Goal: Information Seeking & Learning: Learn about a topic

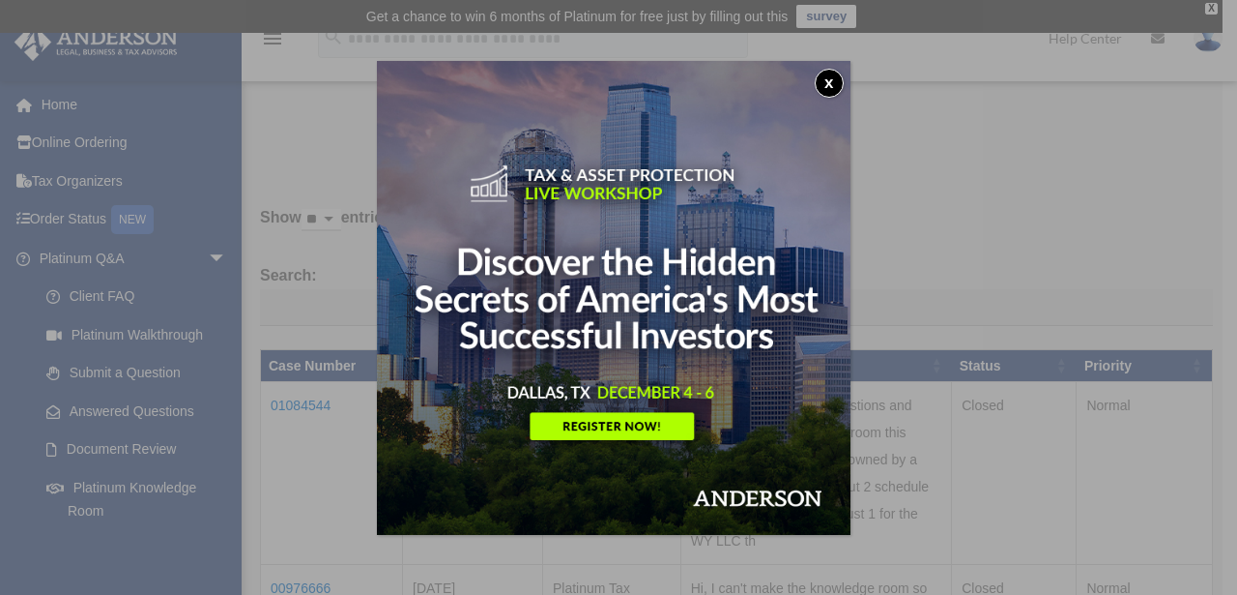
click at [833, 87] on button "x" at bounding box center [829, 83] width 29 height 29
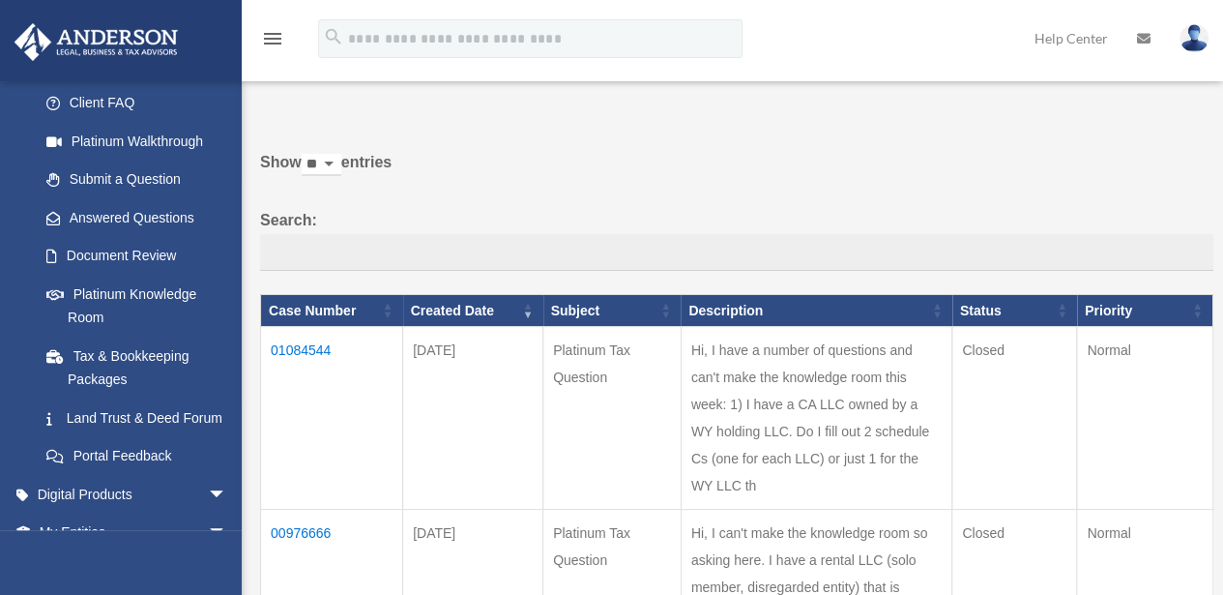
scroll to position [97, 0]
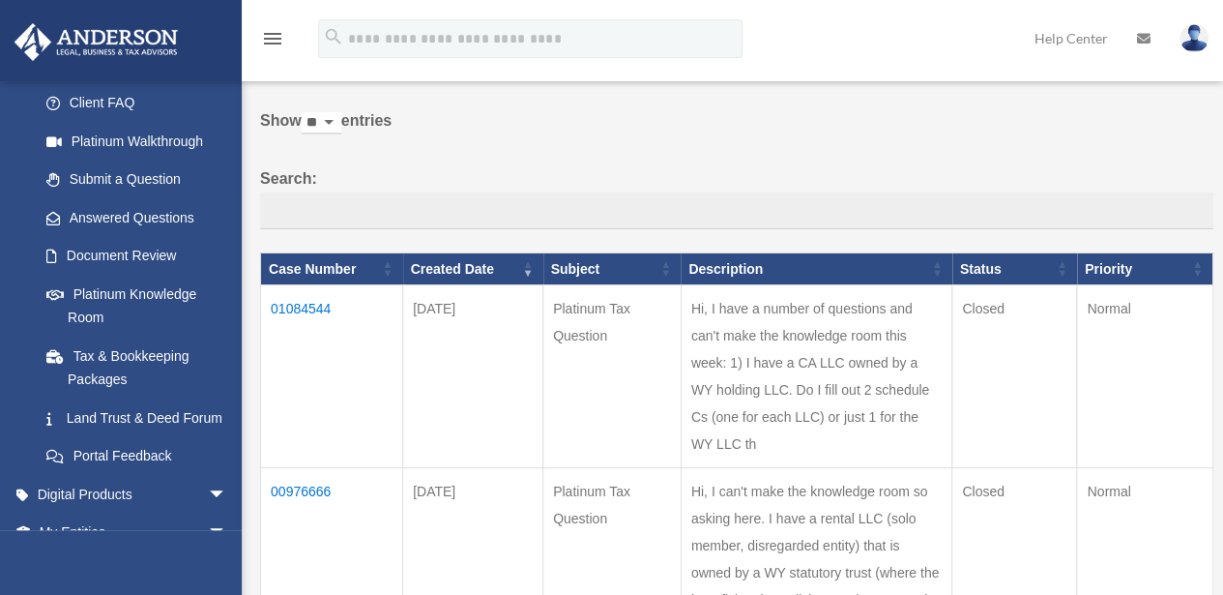
click at [294, 305] on td "01084544" at bounding box center [332, 376] width 142 height 183
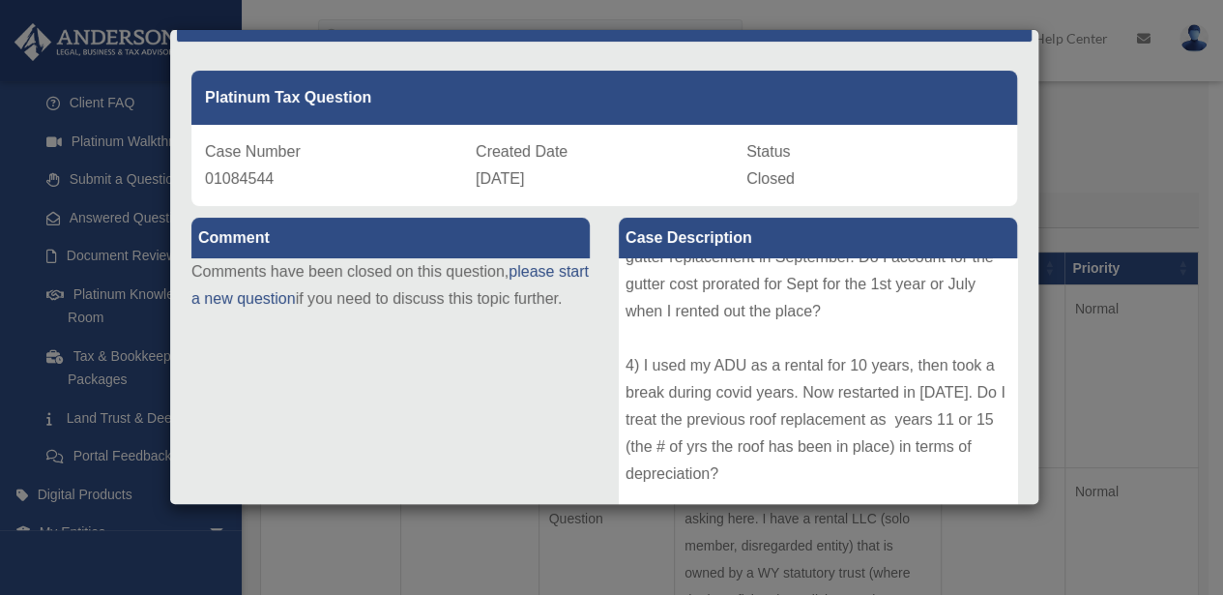
scroll to position [0, 0]
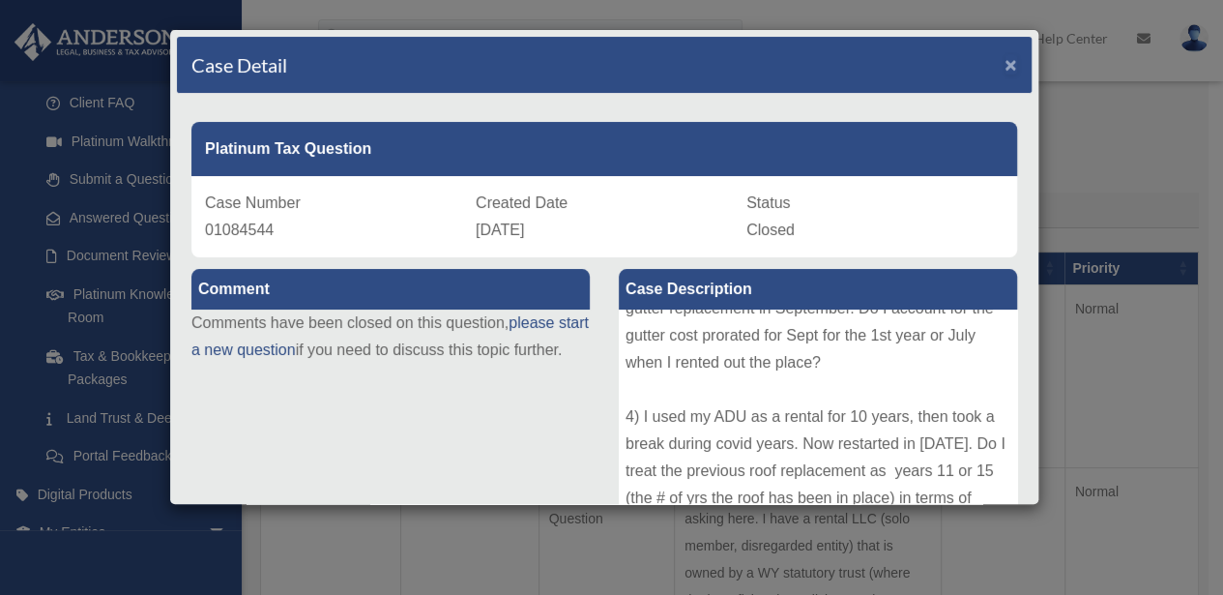
click at [1004, 61] on span "×" at bounding box center [1010, 64] width 13 height 22
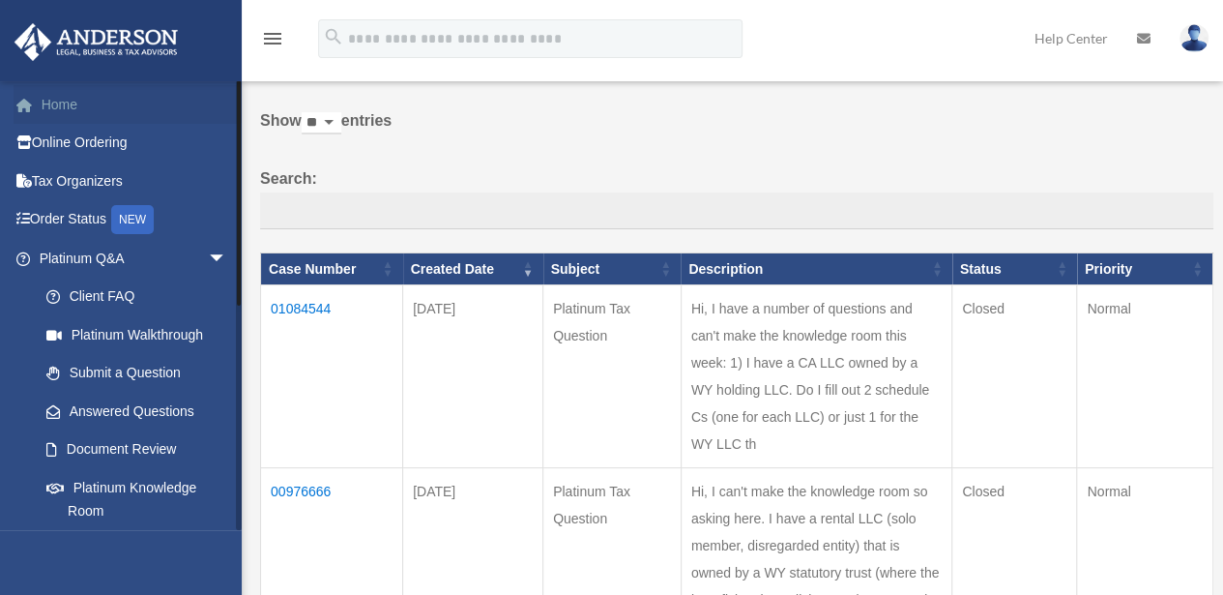
click at [82, 105] on link "Home" at bounding box center [135, 104] width 243 height 39
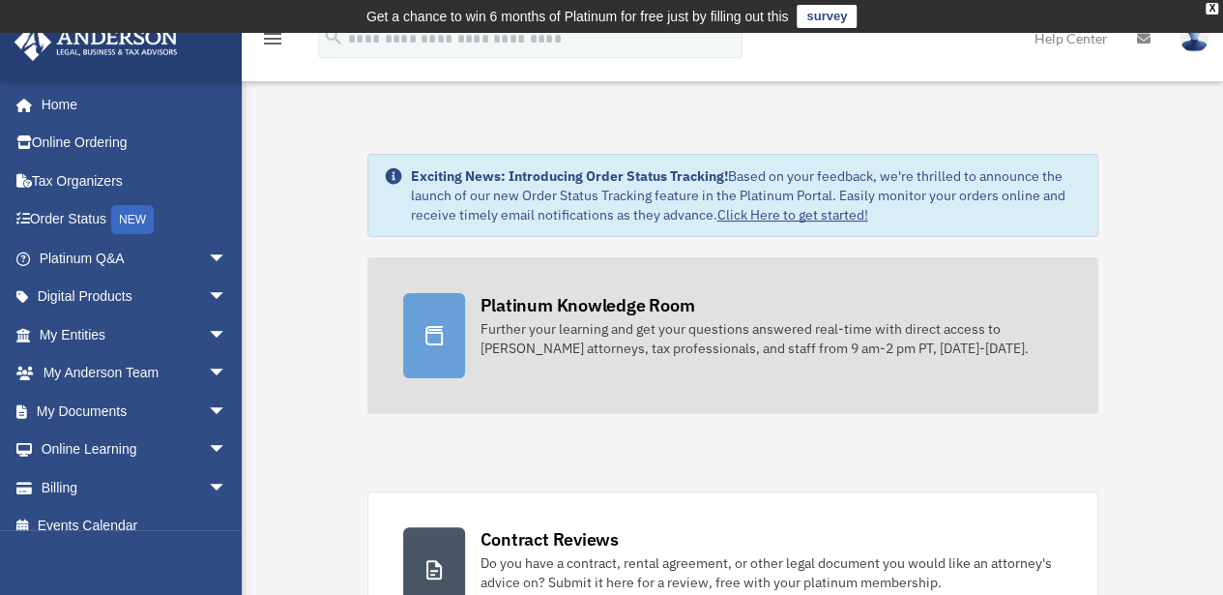
click at [585, 306] on div "Platinum Knowledge Room" at bounding box center [587, 305] width 215 height 24
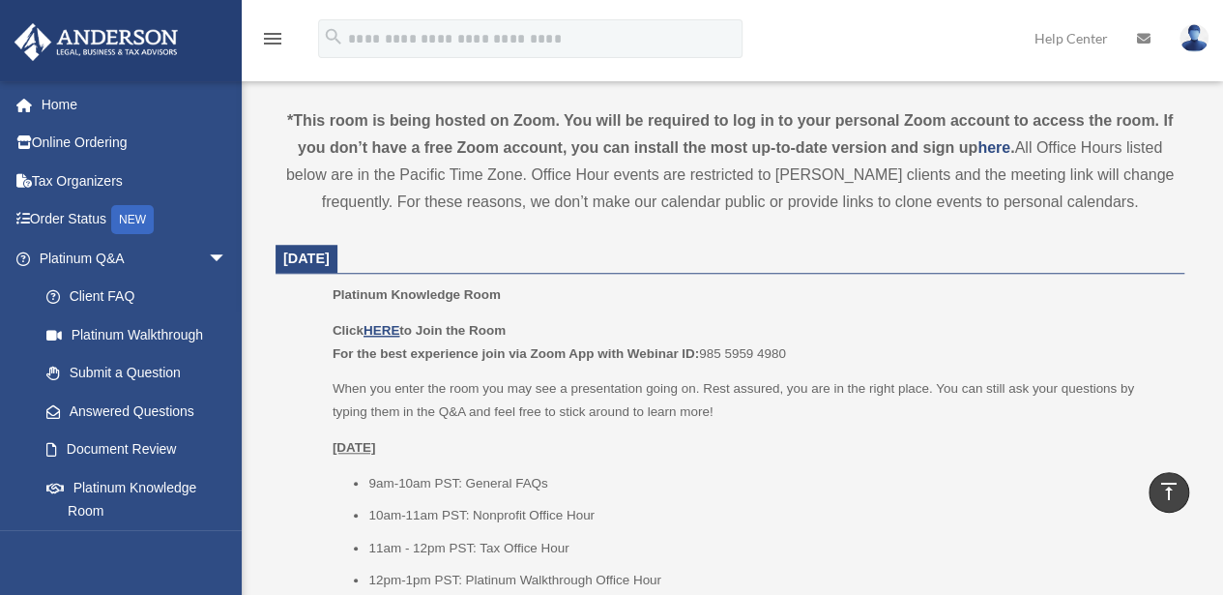
scroll to position [677, 0]
click at [391, 329] on u "HERE" at bounding box center [381, 329] width 36 height 15
